Goal: Task Accomplishment & Management: Complete application form

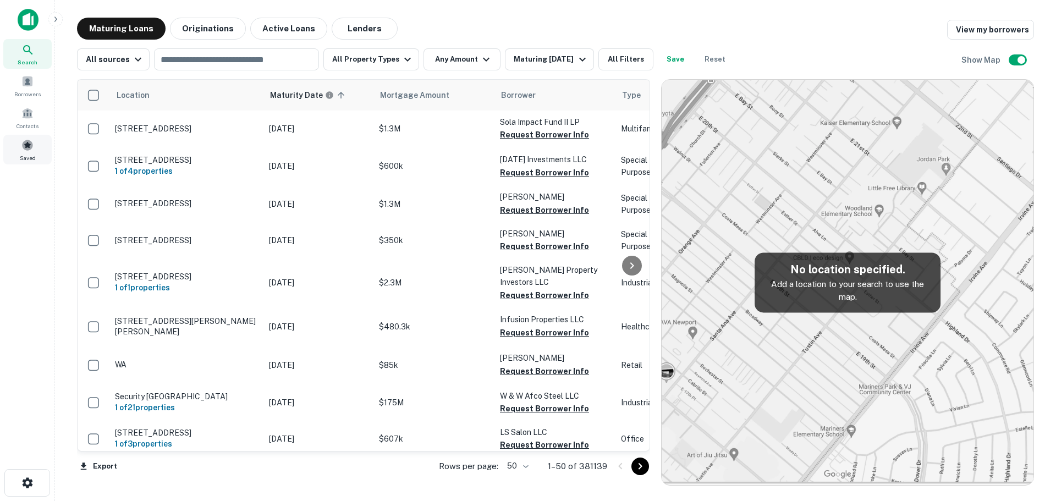
click at [26, 147] on span at bounding box center [27, 145] width 12 height 12
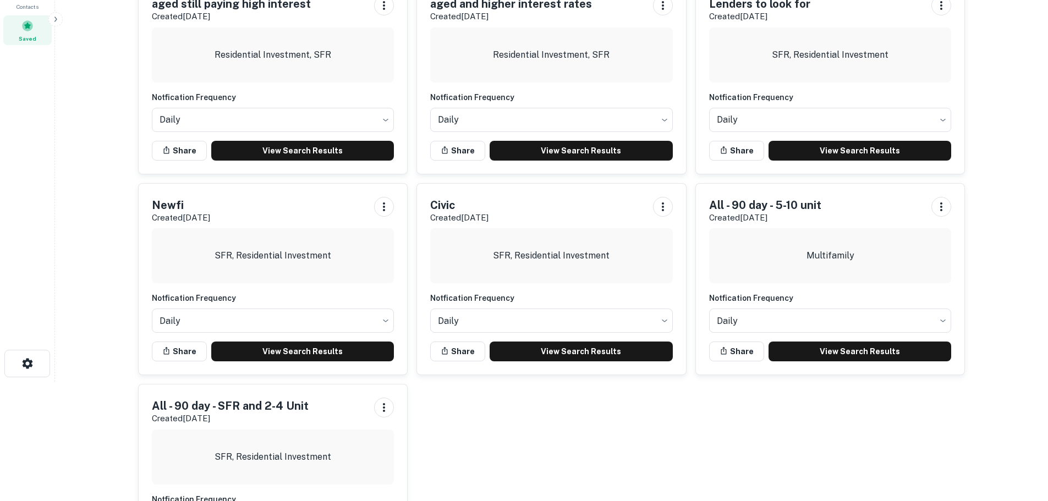
scroll to position [212, 0]
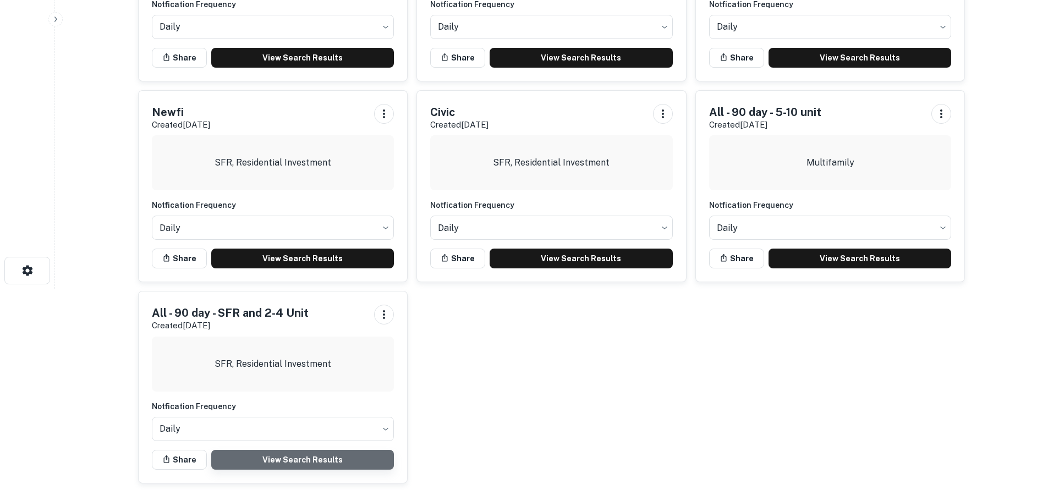
click at [344, 466] on link "View Search Results" at bounding box center [302, 460] width 183 height 20
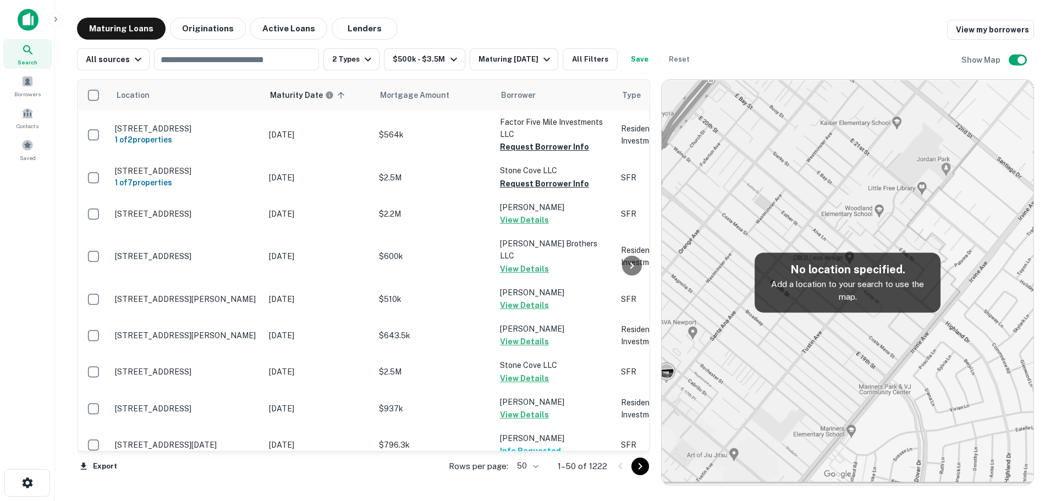
click at [525, 464] on body "Search Borrowers Contacts Saved Maturing Loans Originations Active Loans Lender…" at bounding box center [528, 250] width 1056 height 501
click at [527, 474] on li "100" at bounding box center [528, 478] width 32 height 20
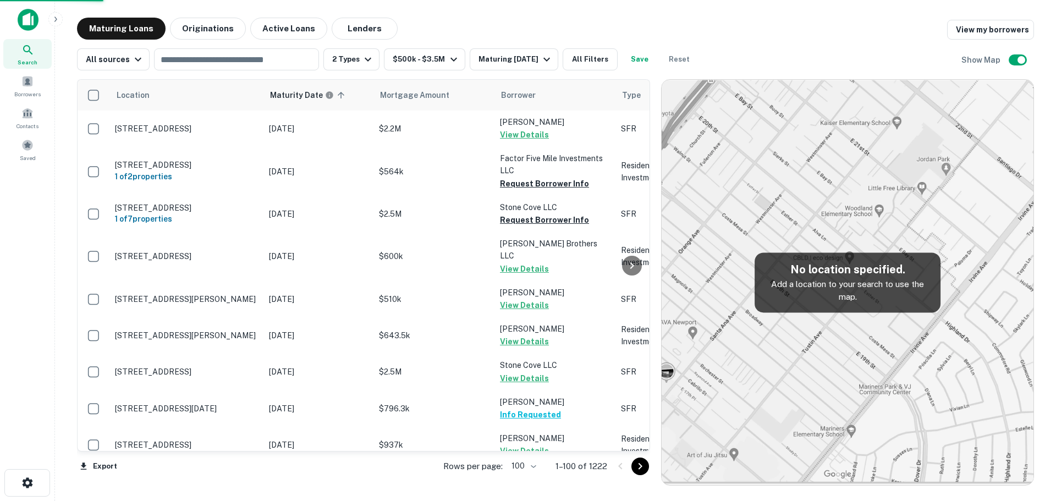
click at [641, 465] on icon "Go to next page" at bounding box center [640, 466] width 13 height 13
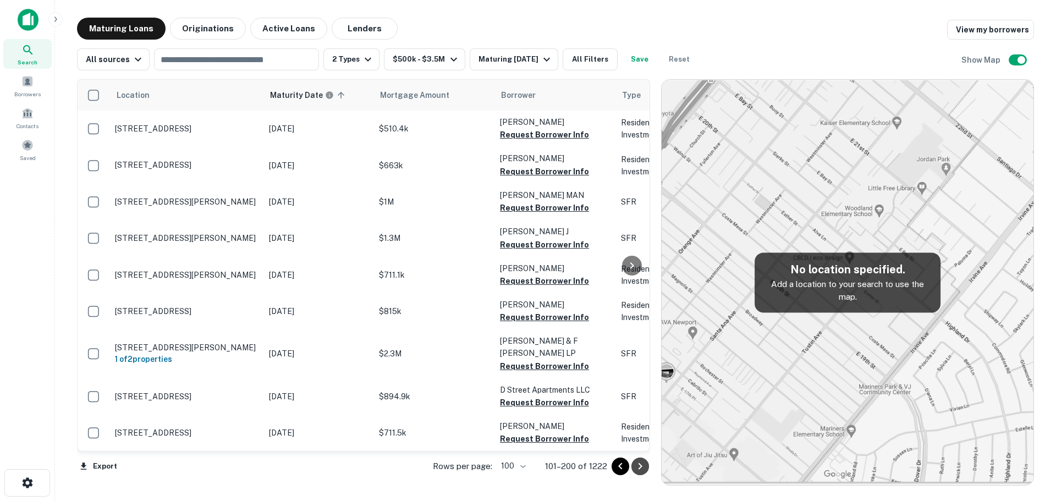
click at [641, 465] on icon "Go to next page" at bounding box center [640, 466] width 13 height 13
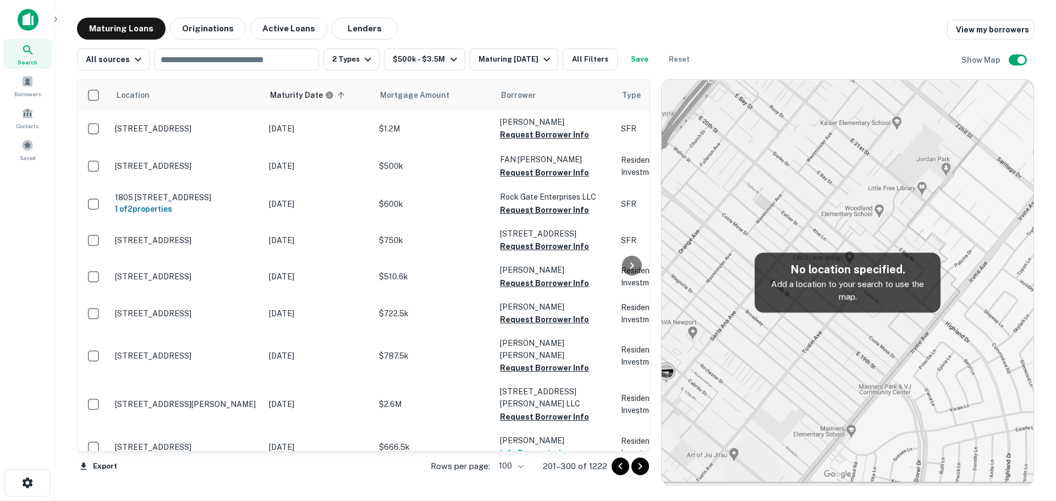
click at [515, 467] on body "Search Borrowers Contacts Saved Maturing Loans Originations Active Loans Lender…" at bounding box center [528, 250] width 1056 height 501
click at [514, 443] on li "25" at bounding box center [512, 438] width 32 height 20
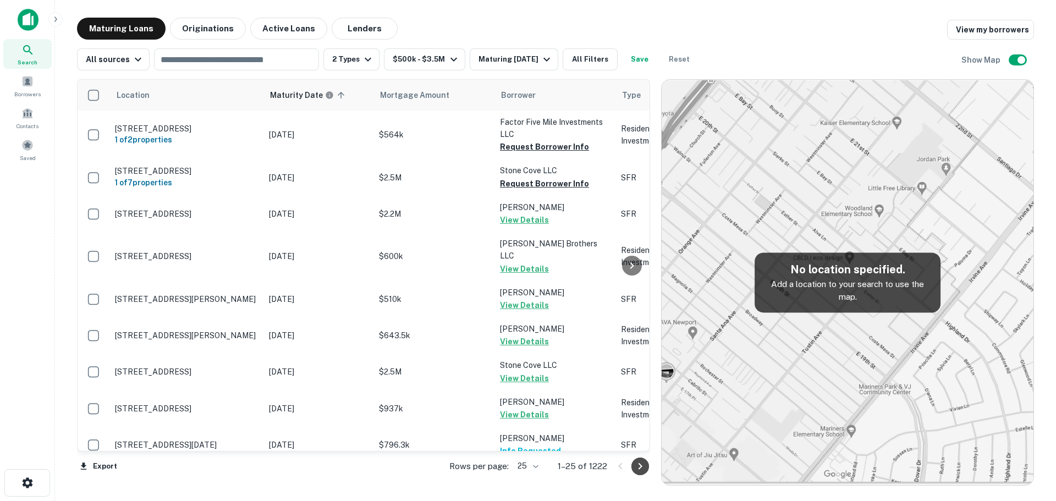
click at [632, 466] on button "Go to next page" at bounding box center [640, 467] width 18 height 18
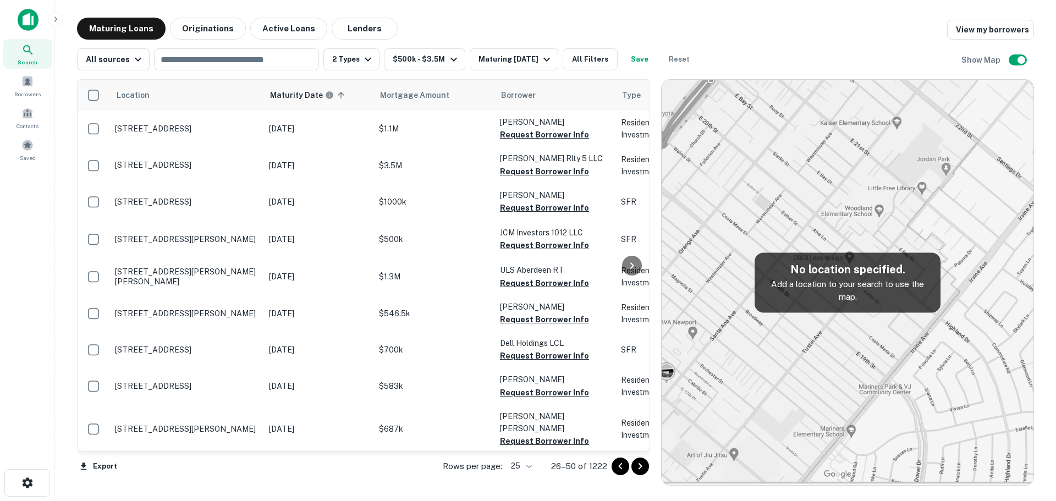
click at [640, 467] on icon "Go to next page" at bounding box center [640, 466] width 13 height 13
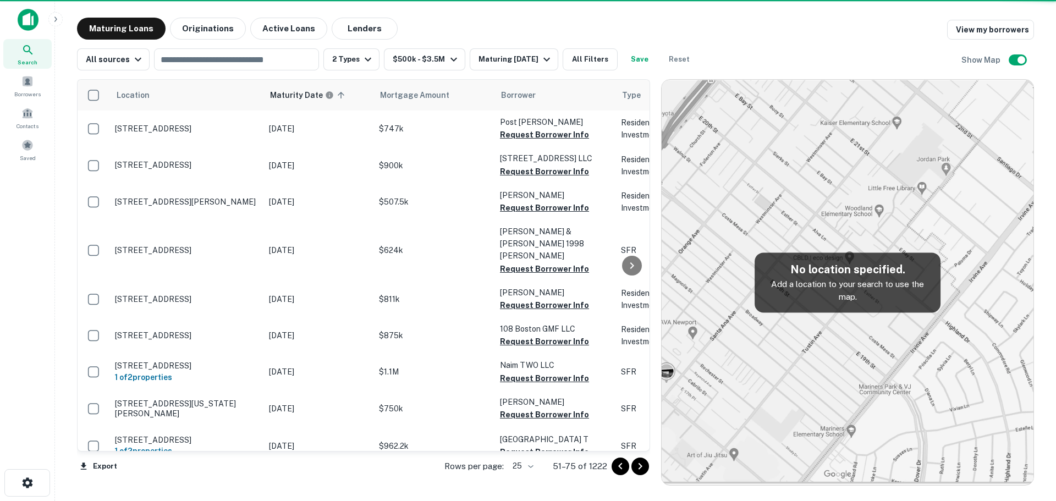
click at [640, 467] on icon "Go to next page" at bounding box center [640, 466] width 13 height 13
click at [640, 467] on div "Export Rows per page: 25 ** 51–75 of 1222" at bounding box center [363, 467] width 573 height 30
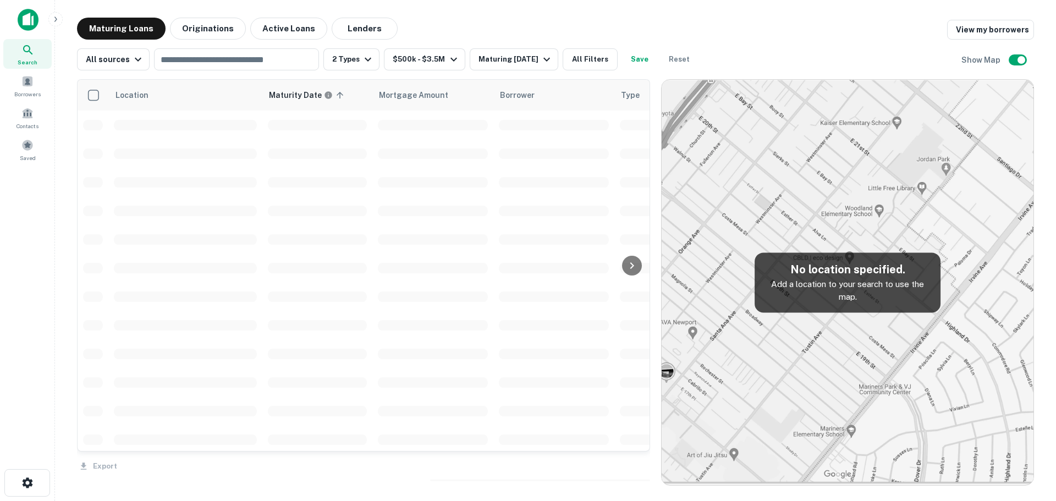
click at [640, 467] on div "Export" at bounding box center [363, 463] width 573 height 23
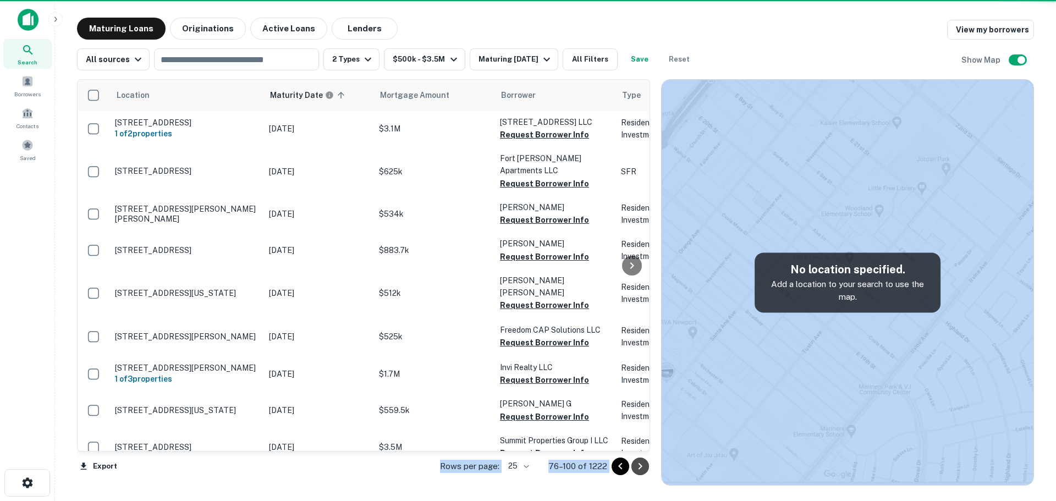
click at [640, 467] on icon "Go to next page" at bounding box center [640, 466] width 13 height 13
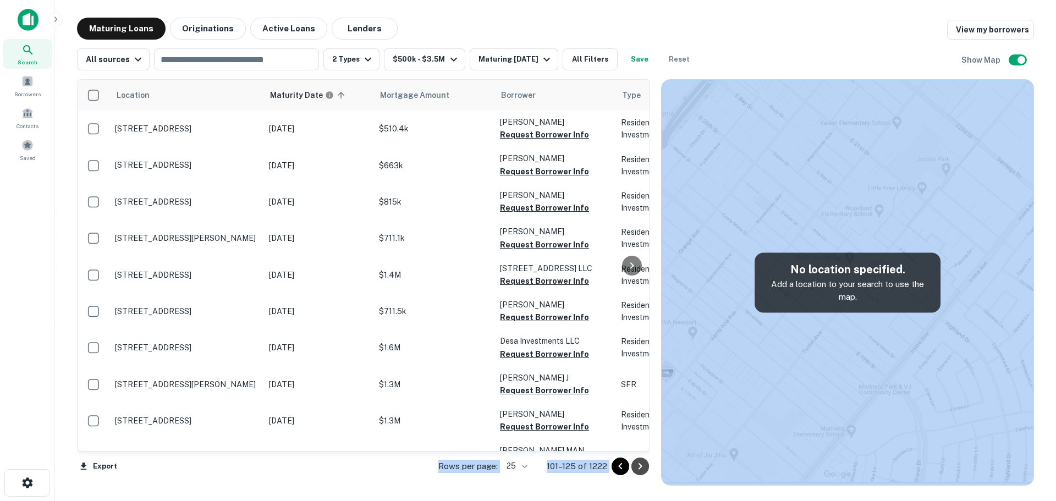
click at [640, 467] on icon "Go to next page" at bounding box center [640, 466] width 13 height 13
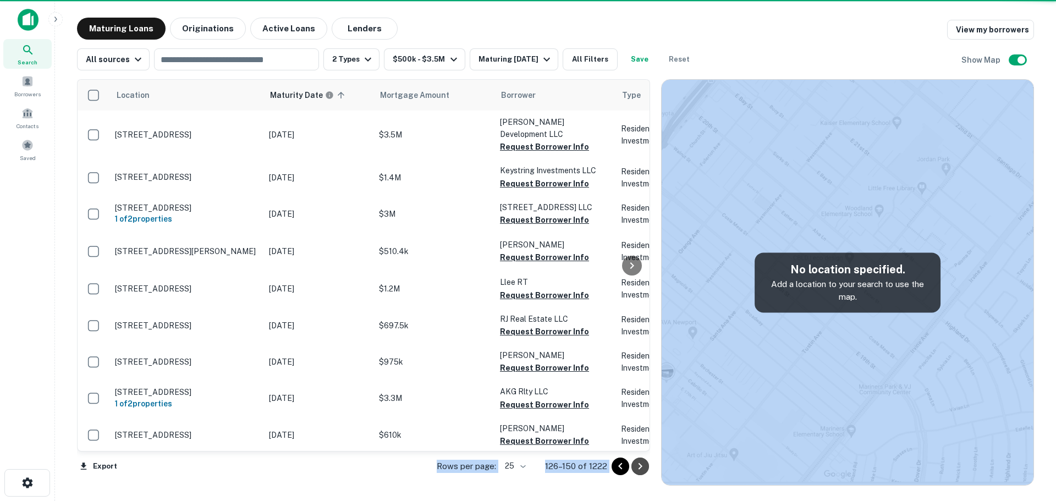
click at [640, 467] on icon "Go to next page" at bounding box center [640, 466] width 13 height 13
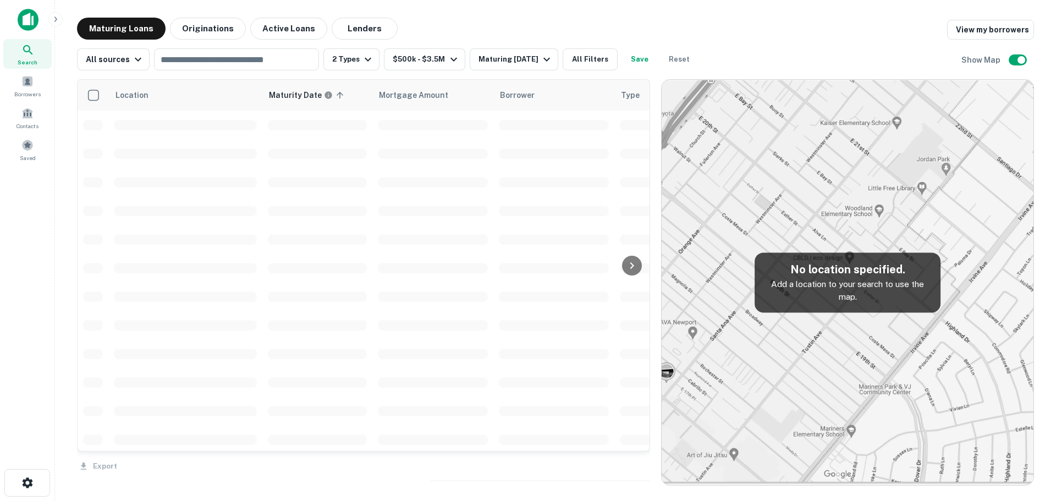
click at [640, 467] on div "Export" at bounding box center [363, 463] width 573 height 23
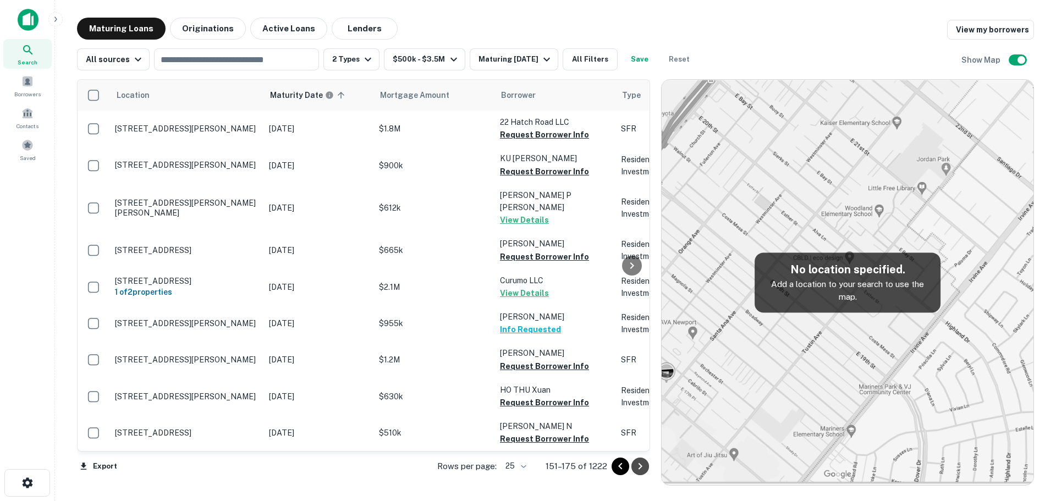
click at [640, 467] on icon "Go to next page" at bounding box center [640, 466] width 13 height 13
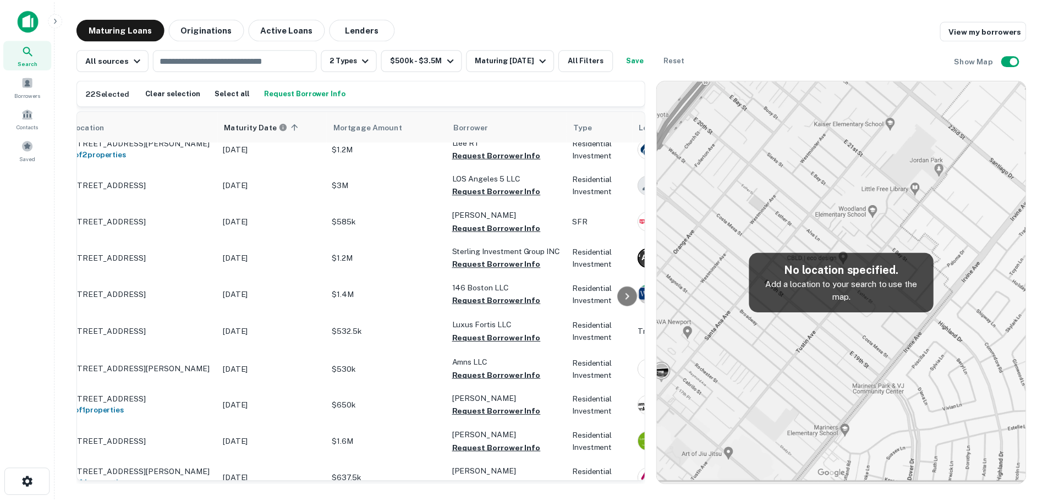
scroll to position [220, 0]
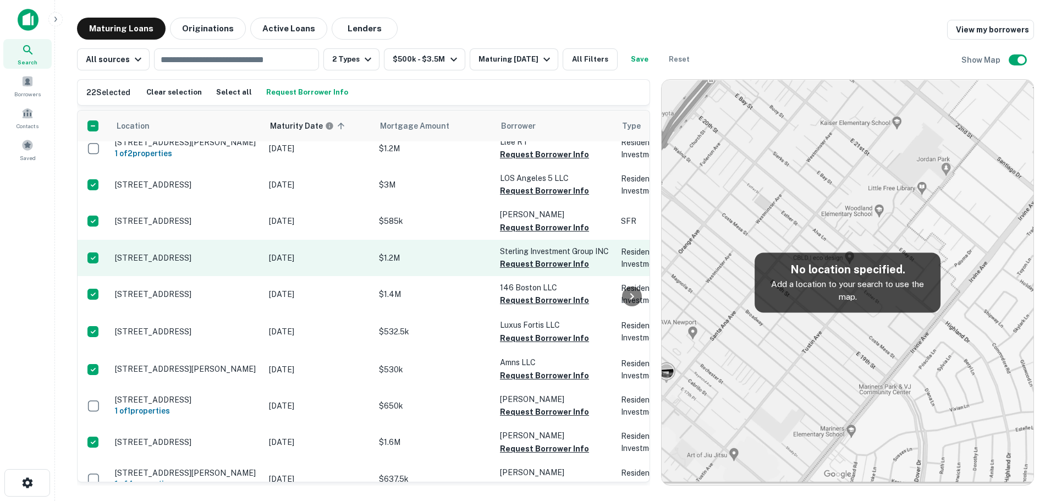
click at [468, 252] on p "$1.2M" at bounding box center [434, 258] width 110 height 12
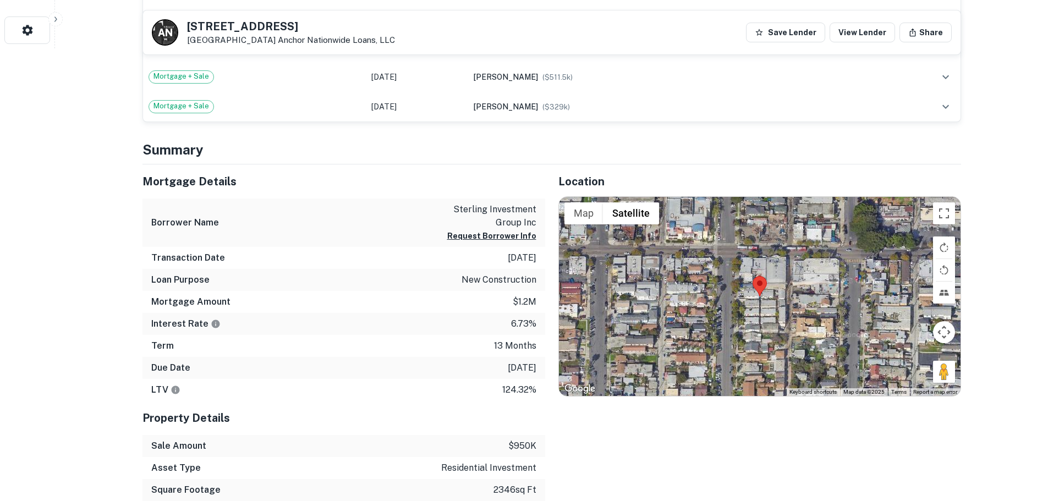
scroll to position [550, 0]
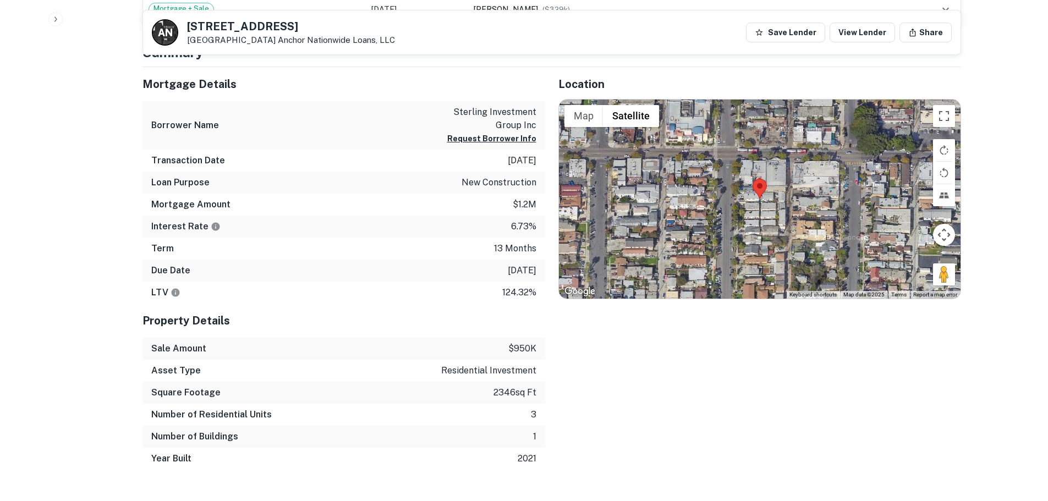
click at [753, 199] on div at bounding box center [759, 199] width 401 height 199
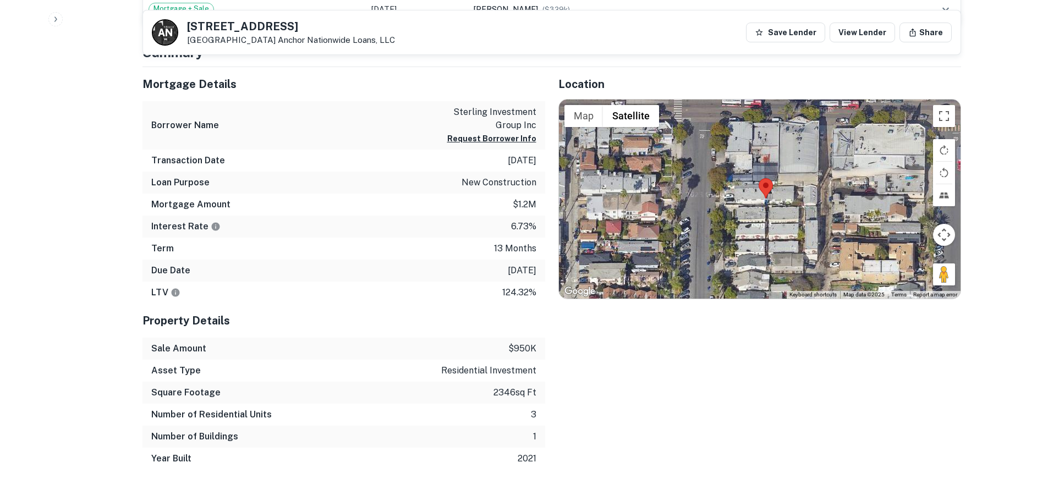
click at [753, 199] on div at bounding box center [759, 199] width 401 height 199
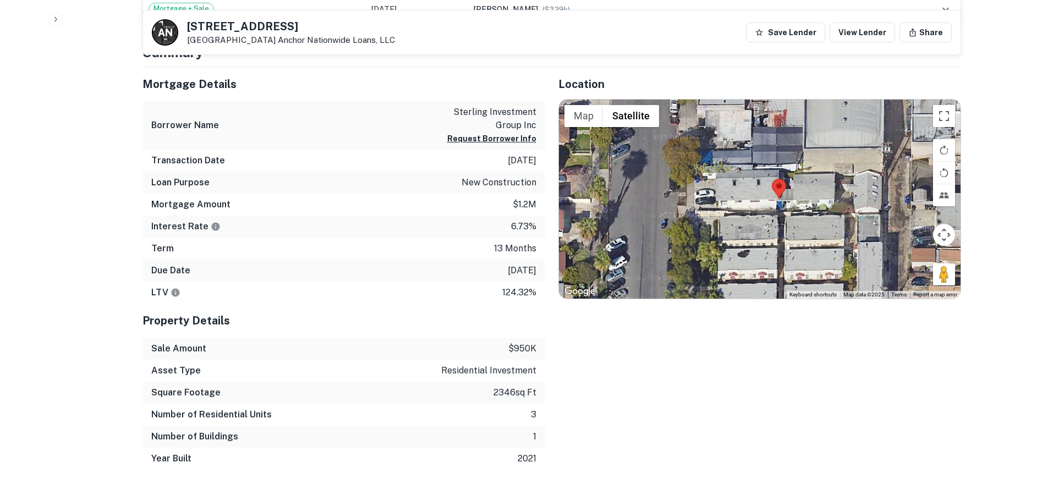
click at [763, 203] on div at bounding box center [759, 199] width 401 height 199
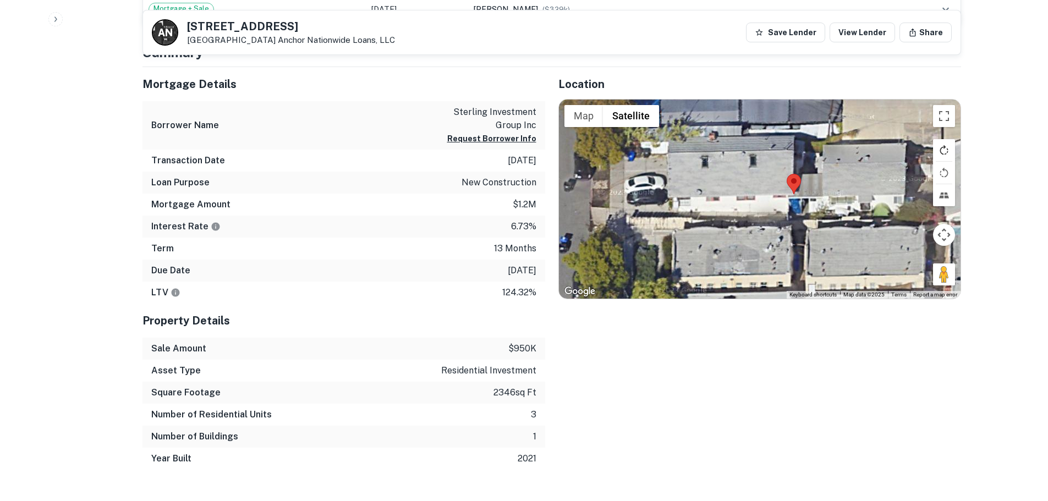
click at [944, 158] on button "Rotate map clockwise" at bounding box center [944, 150] width 22 height 22
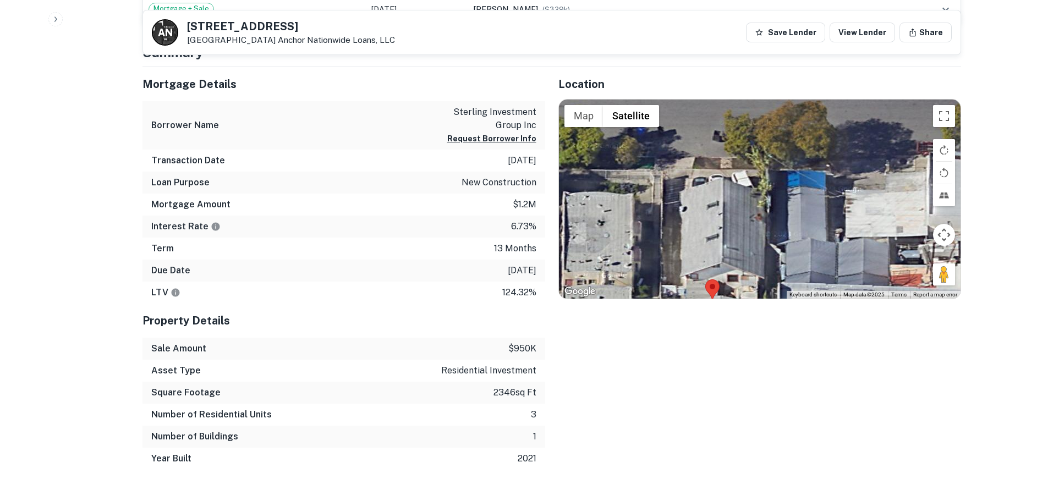
drag, startPoint x: 833, startPoint y: 223, endPoint x: 796, endPoint y: 301, distance: 86.6
click at [796, 301] on div "Location ← Move left → Move right ↑ Move up ↓ Move down + Zoom in - Zoom out Ho…" at bounding box center [753, 268] width 416 height 403
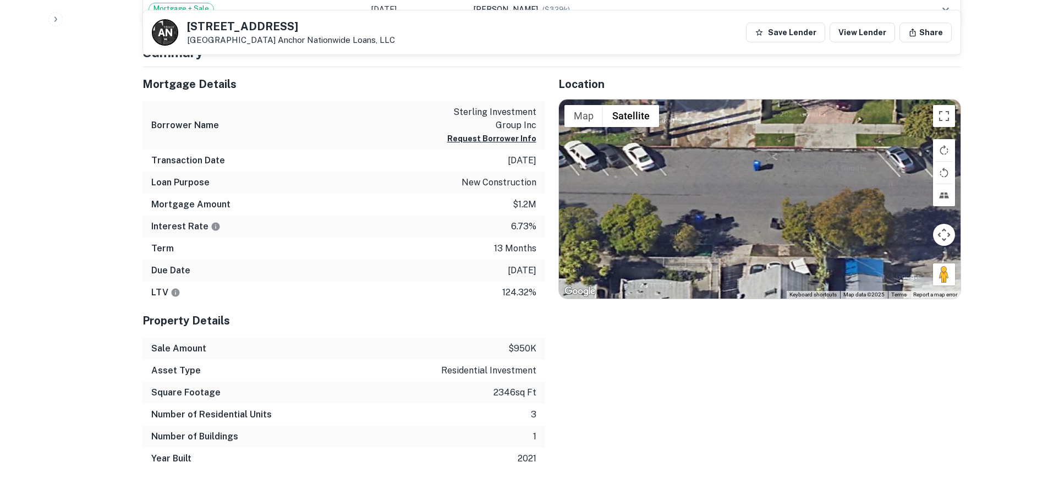
drag, startPoint x: 765, startPoint y: 155, endPoint x: 876, endPoint y: 200, distance: 119.4
click at [823, 241] on div at bounding box center [759, 199] width 401 height 199
click at [947, 152] on button "Rotate map clockwise" at bounding box center [944, 150] width 22 height 22
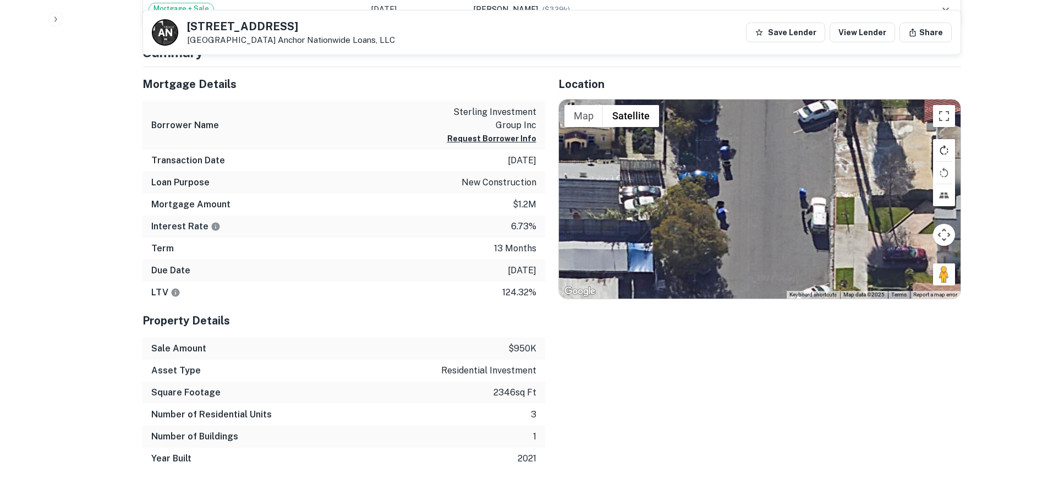
click at [946, 151] on button "Rotate map clockwise" at bounding box center [944, 150] width 22 height 22
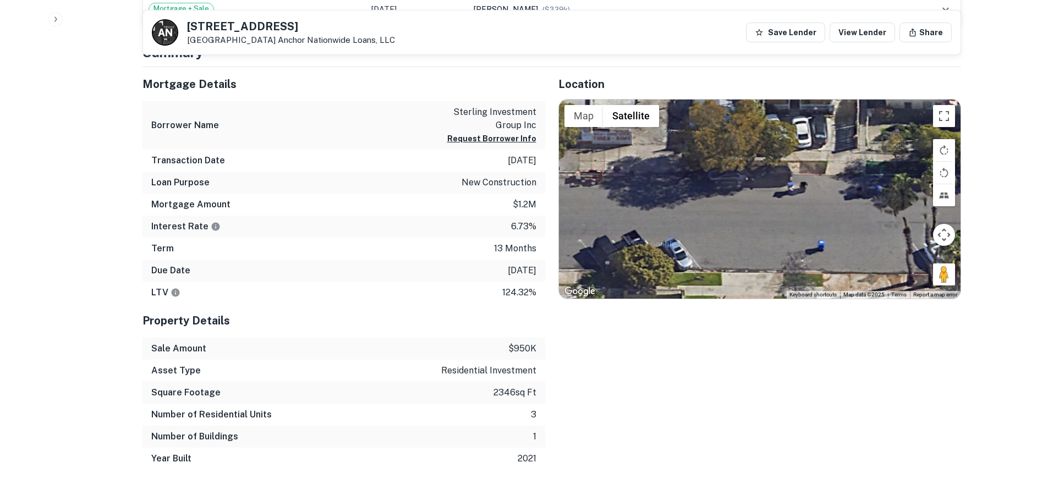
drag, startPoint x: 801, startPoint y: 251, endPoint x: 860, endPoint y: 268, distance: 61.3
click at [860, 268] on div at bounding box center [759, 199] width 401 height 199
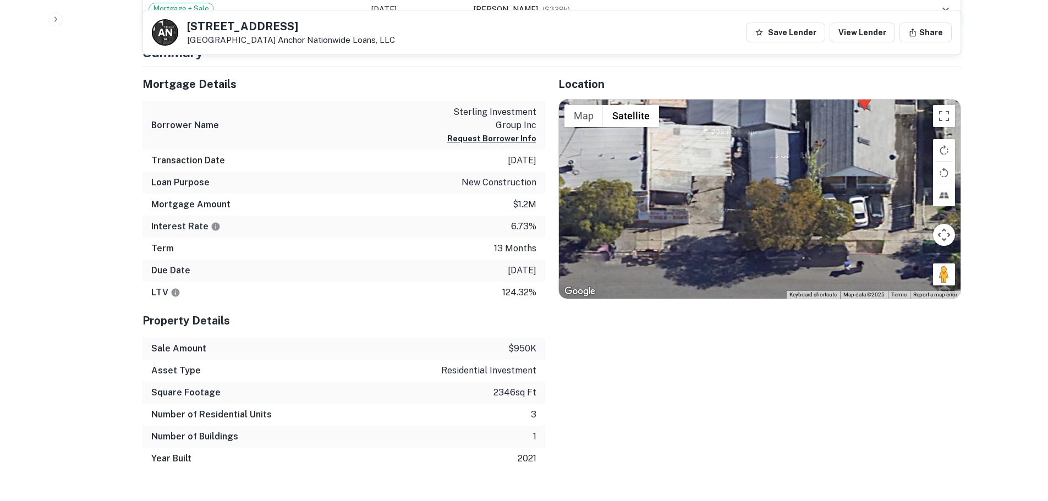
drag, startPoint x: 716, startPoint y: 202, endPoint x: 774, endPoint y: 285, distance: 101.0
click at [774, 285] on div at bounding box center [759, 199] width 401 height 199
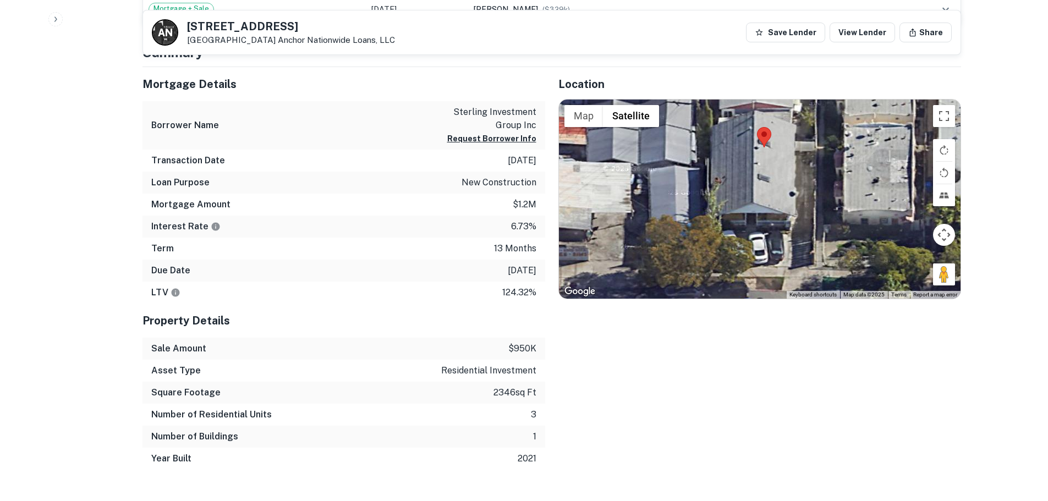
drag, startPoint x: 889, startPoint y: 208, endPoint x: 784, endPoint y: 245, distance: 110.6
click at [784, 245] on div at bounding box center [759, 199] width 401 height 199
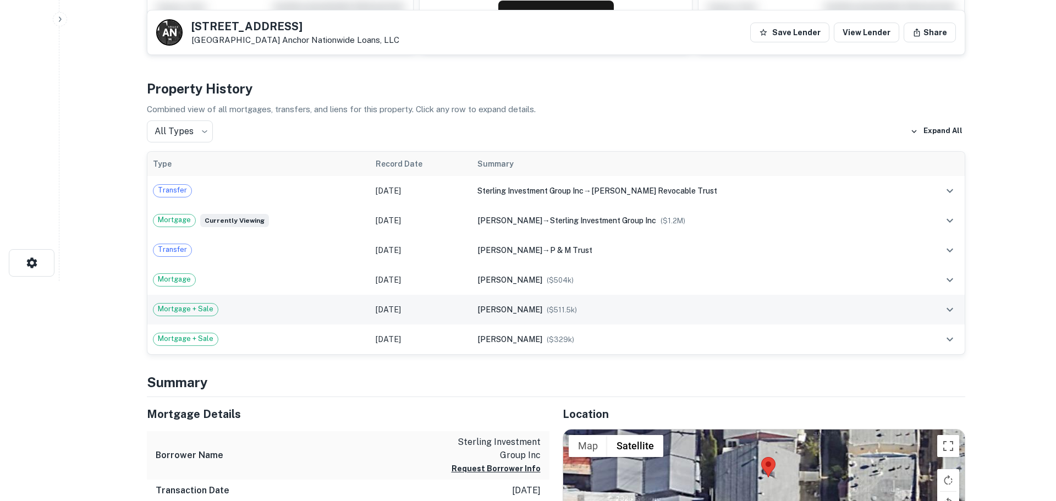
scroll to position [0, 0]
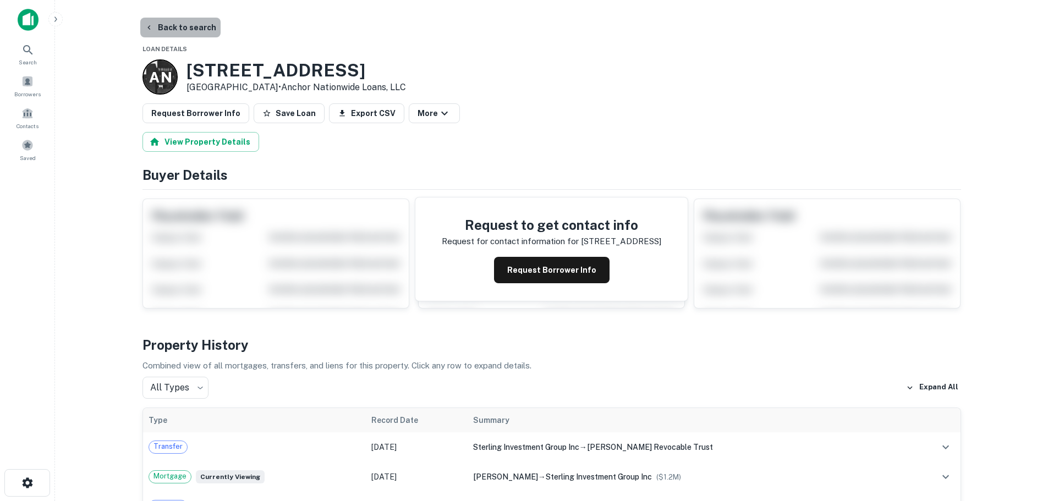
click at [189, 24] on button "Back to search" at bounding box center [180, 28] width 80 height 20
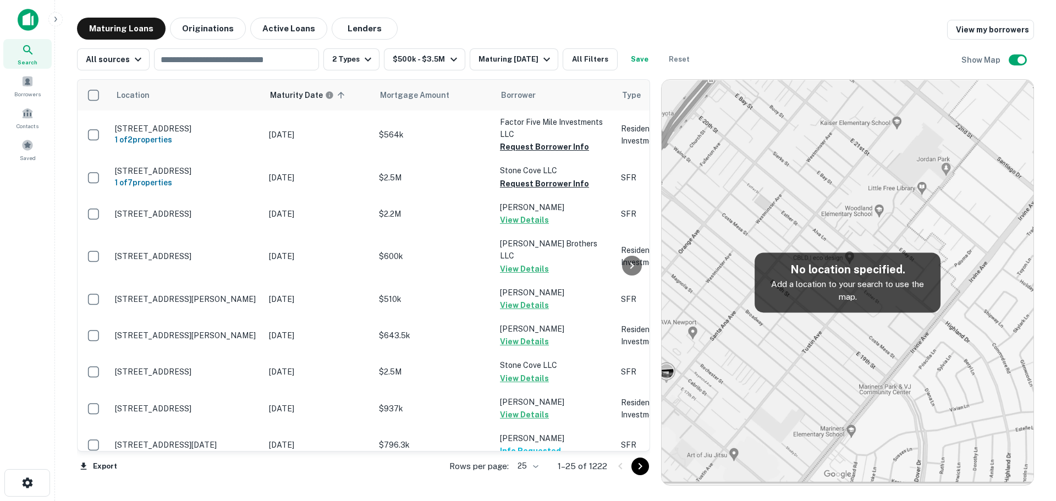
scroll to position [220, 0]
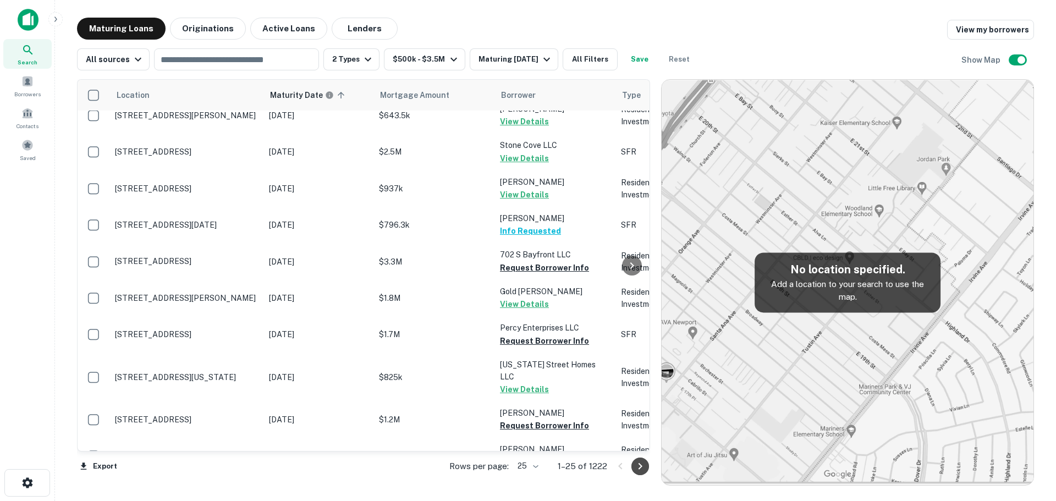
click at [639, 468] on icon "Go to next page" at bounding box center [640, 466] width 13 height 13
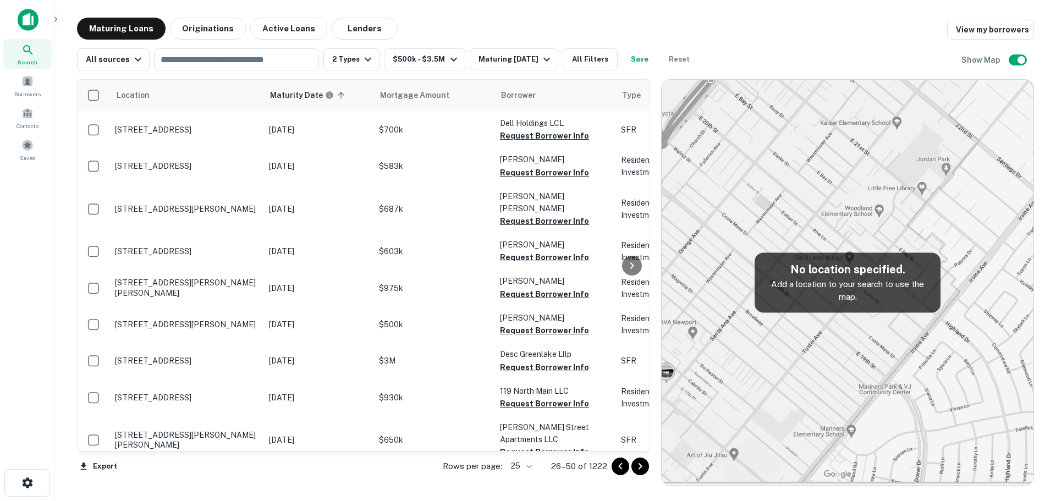
click at [639, 466] on icon "Go to next page" at bounding box center [640, 466] width 13 height 13
click at [639, 466] on div "Export Rows per page: 25 ** 26–50 of 1222" at bounding box center [363, 467] width 573 height 30
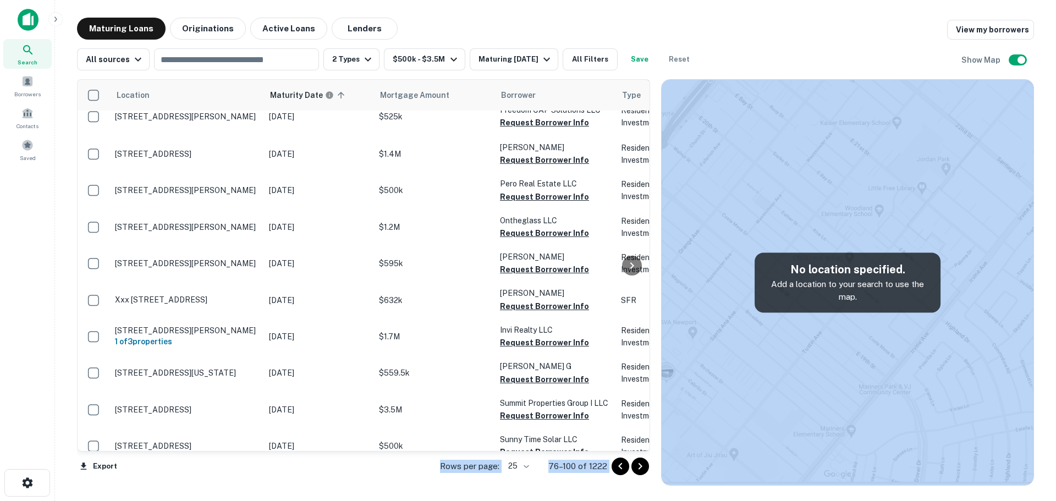
click at [639, 466] on icon "Go to next page" at bounding box center [640, 466] width 13 height 13
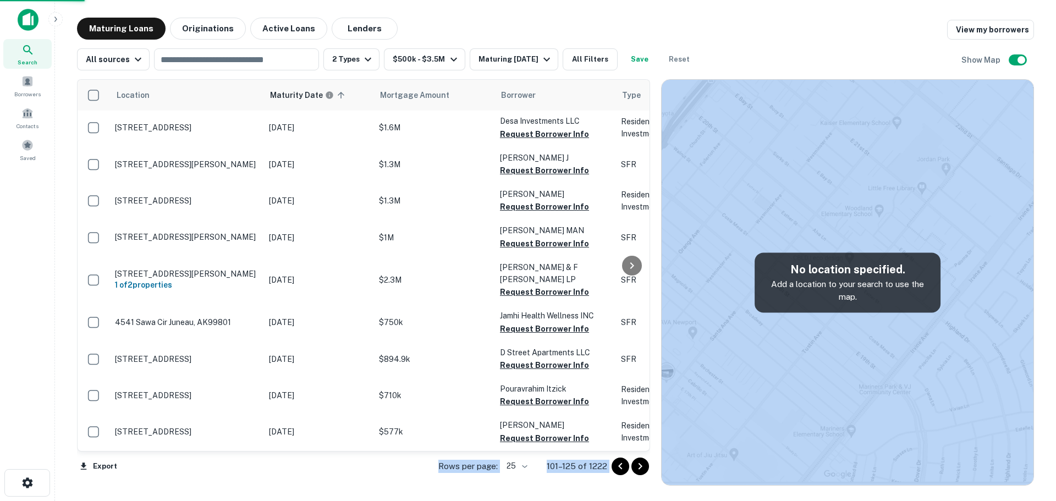
click at [639, 466] on icon "Go to next page" at bounding box center [640, 466] width 13 height 13
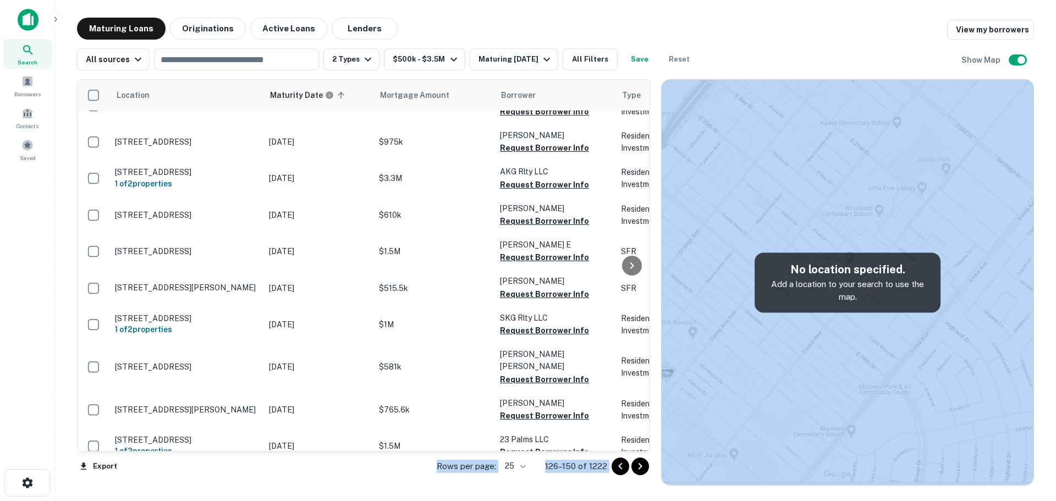
click at [639, 466] on icon "Go to next page" at bounding box center [640, 466] width 13 height 13
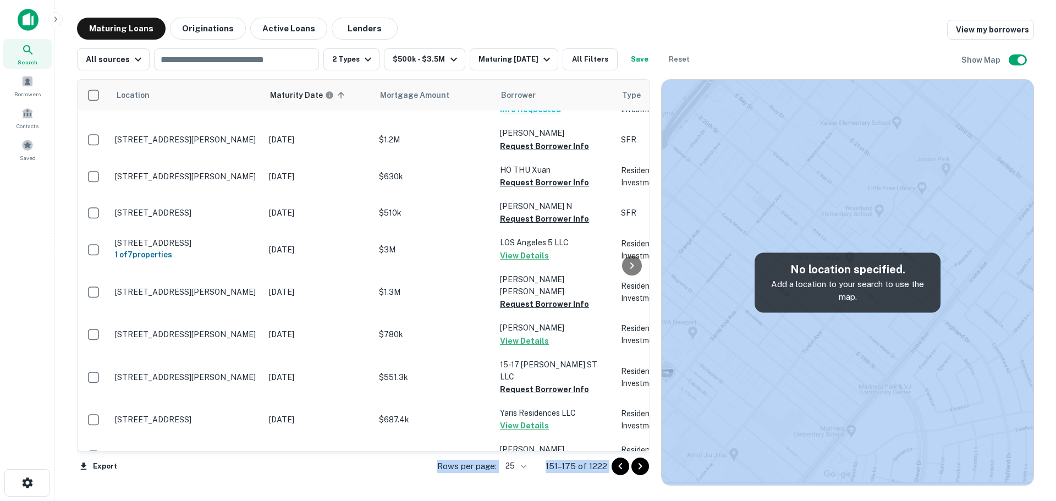
click at [639, 466] on icon "Go to next page" at bounding box center [640, 466] width 13 height 13
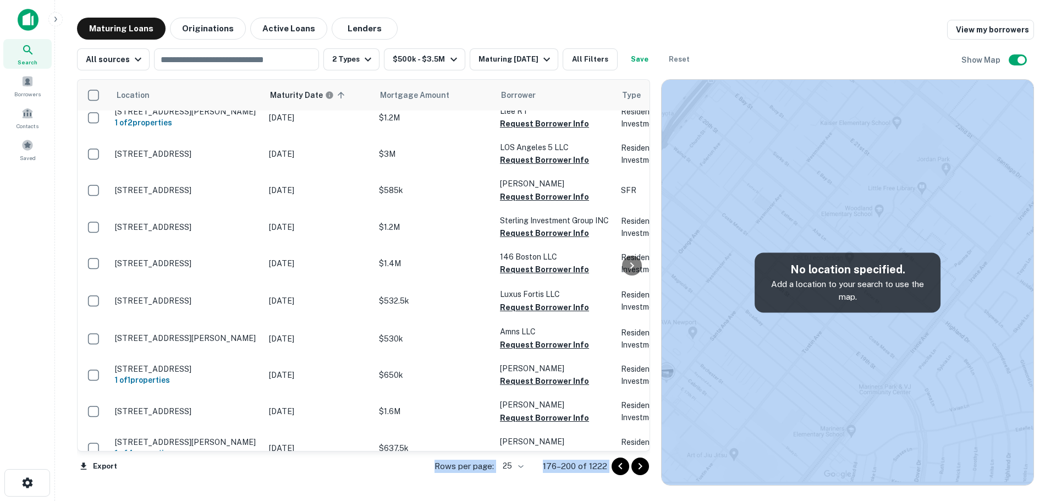
click at [639, 466] on icon "Go to next page" at bounding box center [640, 466] width 13 height 13
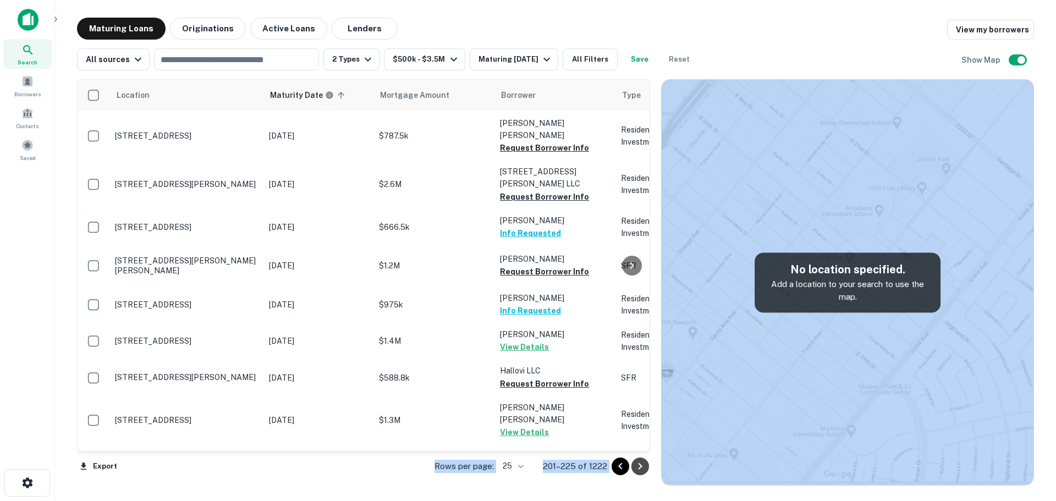
click at [637, 465] on icon "Go to next page" at bounding box center [640, 466] width 13 height 13
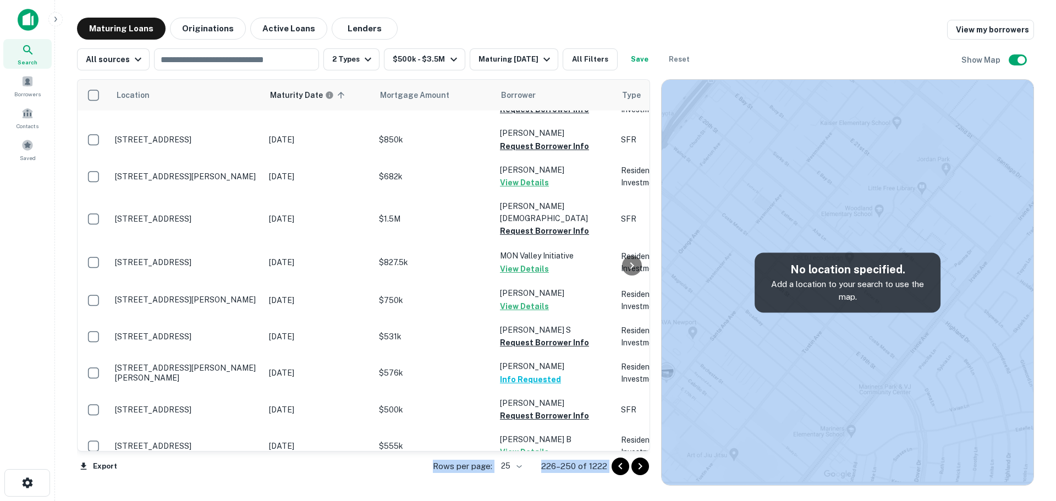
click at [636, 466] on icon "Go to next page" at bounding box center [640, 466] width 13 height 13
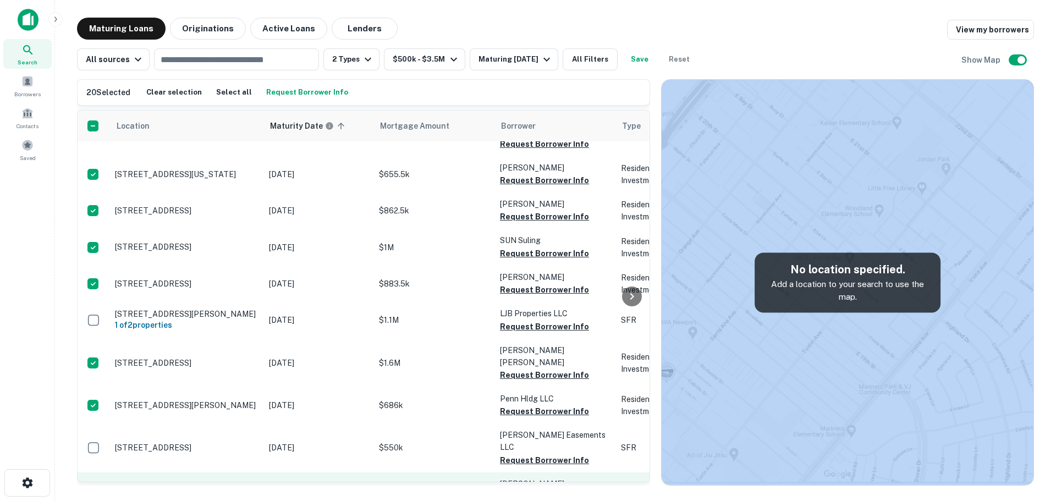
scroll to position [532, 0]
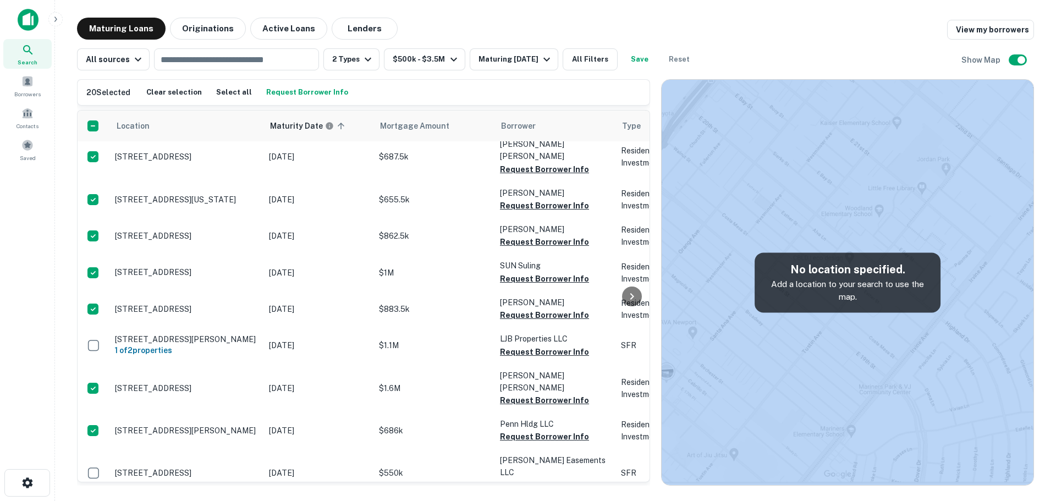
click at [320, 95] on button "Request Borrower Info" at bounding box center [306, 92] width 87 height 16
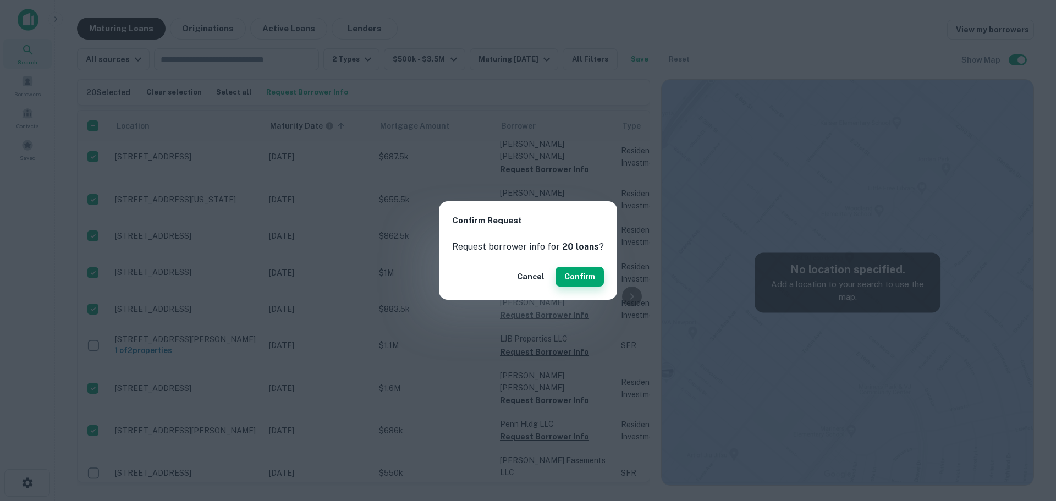
click at [581, 268] on button "Confirm" at bounding box center [579, 277] width 48 height 20
